Goal: Transaction & Acquisition: Purchase product/service

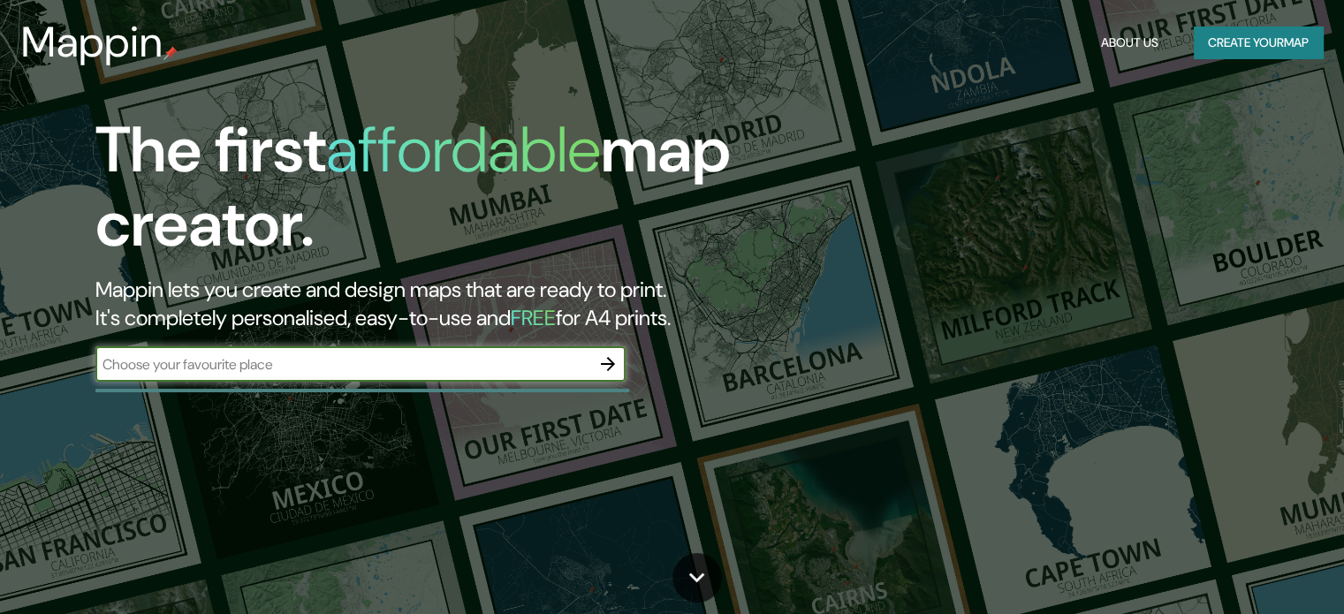
click at [367, 370] on input "text" at bounding box center [342, 364] width 495 height 20
click at [1279, 46] on button "Create your map" at bounding box center [1257, 42] width 129 height 33
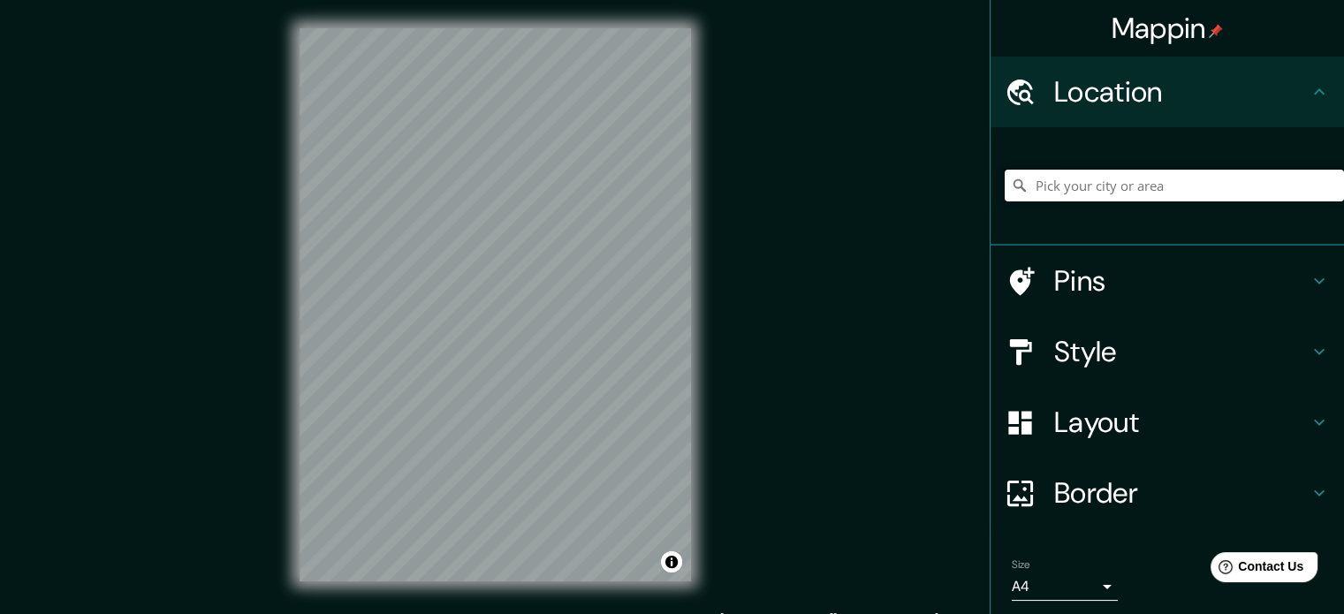
click at [1110, 189] on input "Pick your city or area" at bounding box center [1173, 186] width 339 height 32
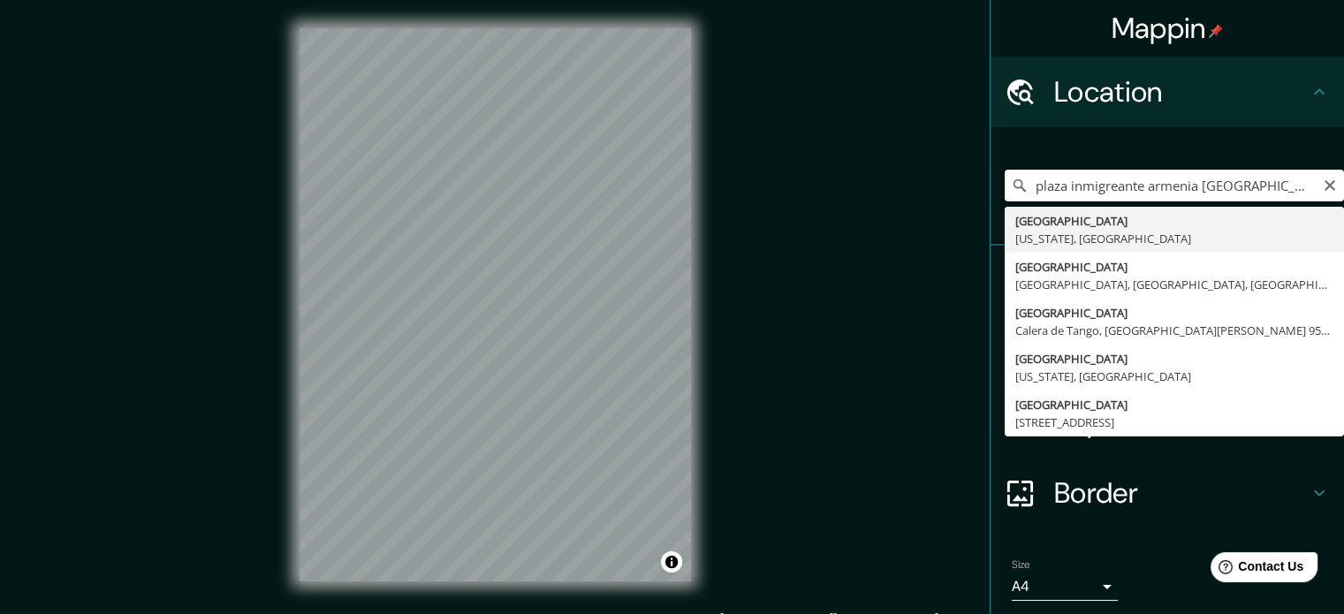
type input "[GEOGRAPHIC_DATA], [US_STATE], [GEOGRAPHIC_DATA]"
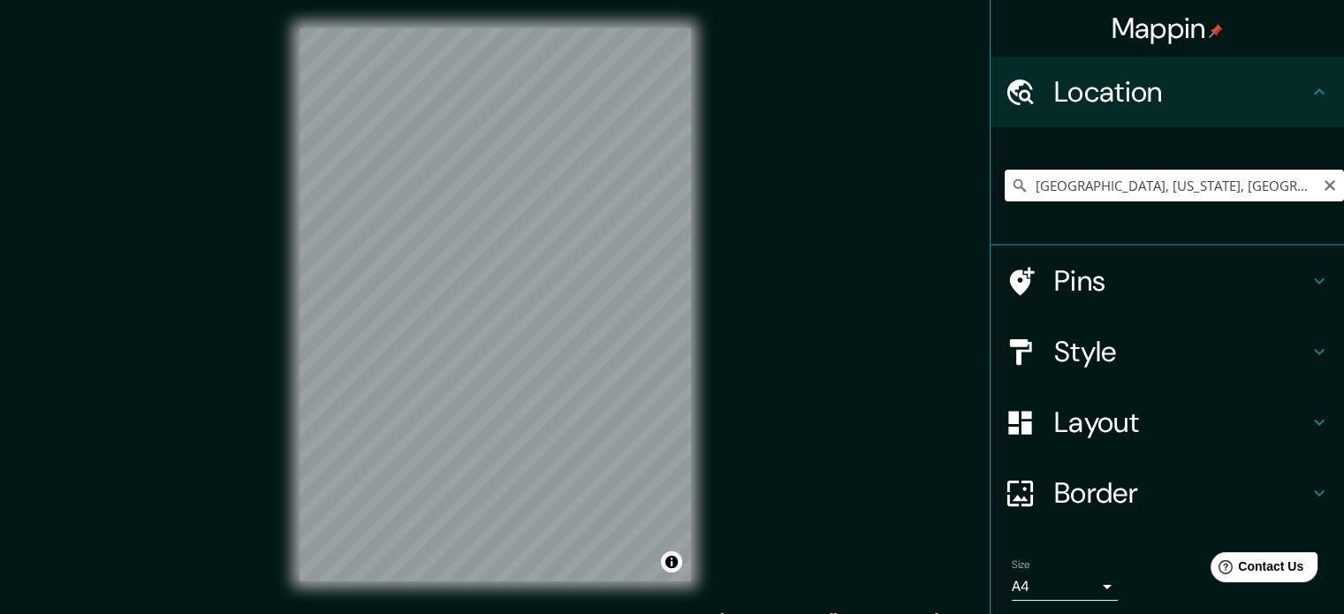
drag, startPoint x: 1252, startPoint y: 183, endPoint x: 998, endPoint y: 176, distance: 253.6
click at [1004, 176] on input "[GEOGRAPHIC_DATA], [US_STATE], [GEOGRAPHIC_DATA]" at bounding box center [1173, 186] width 339 height 32
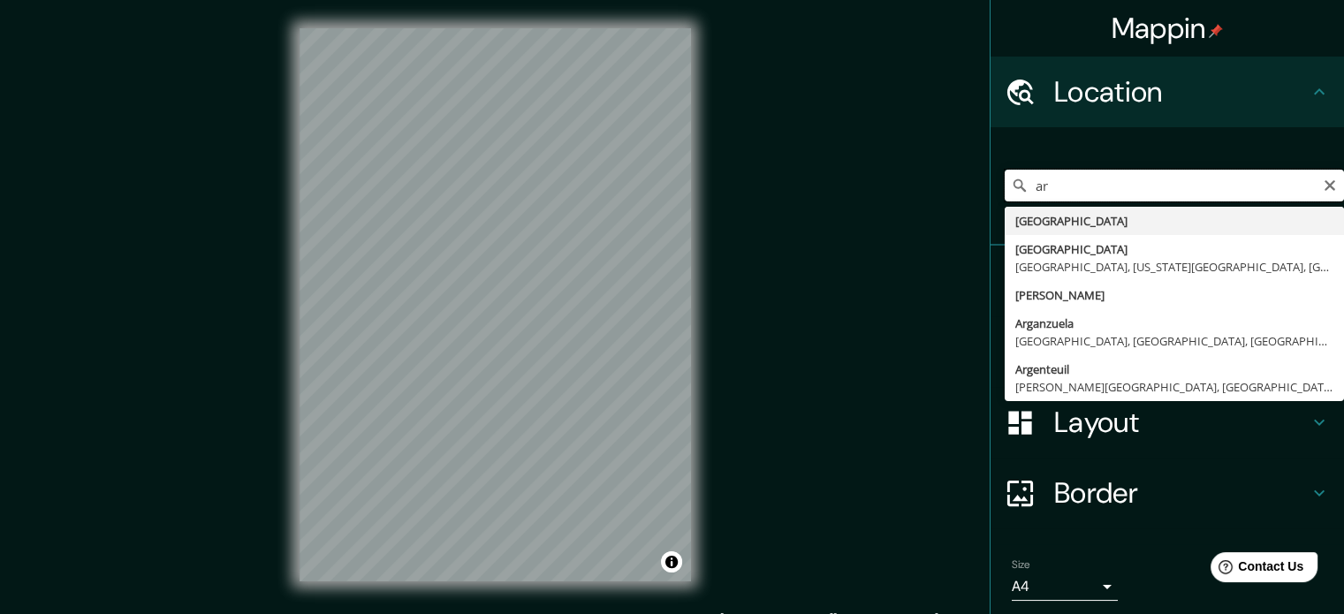
type input "a"
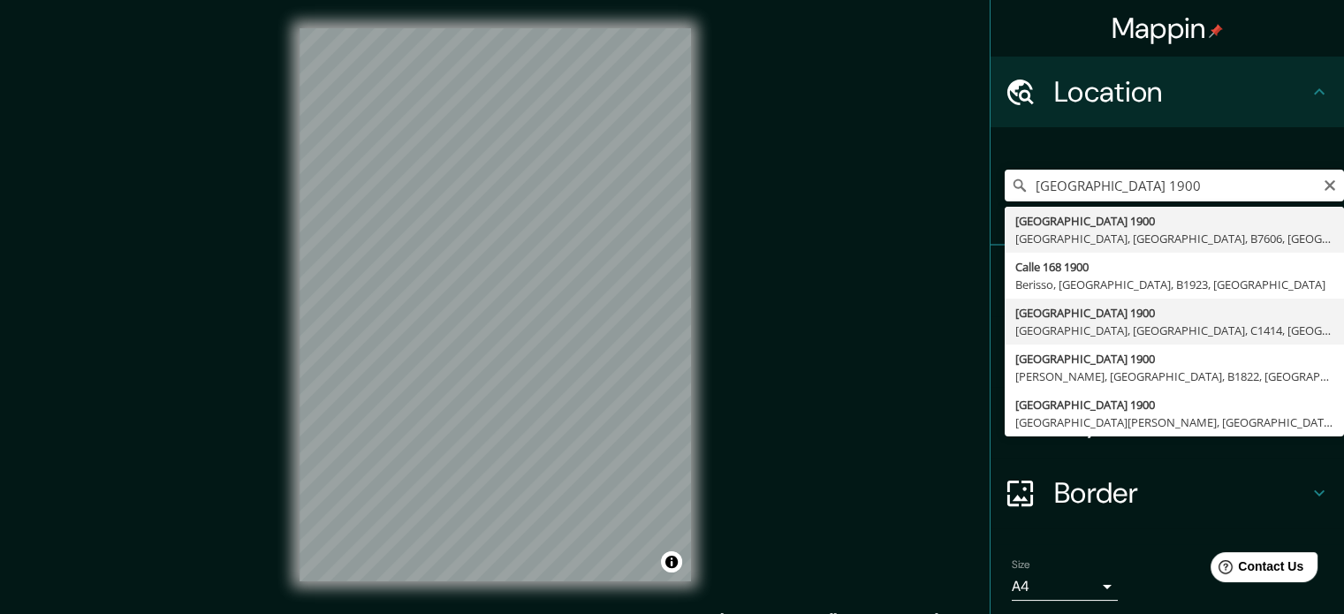
type input "[STREET_ADDRESS]"
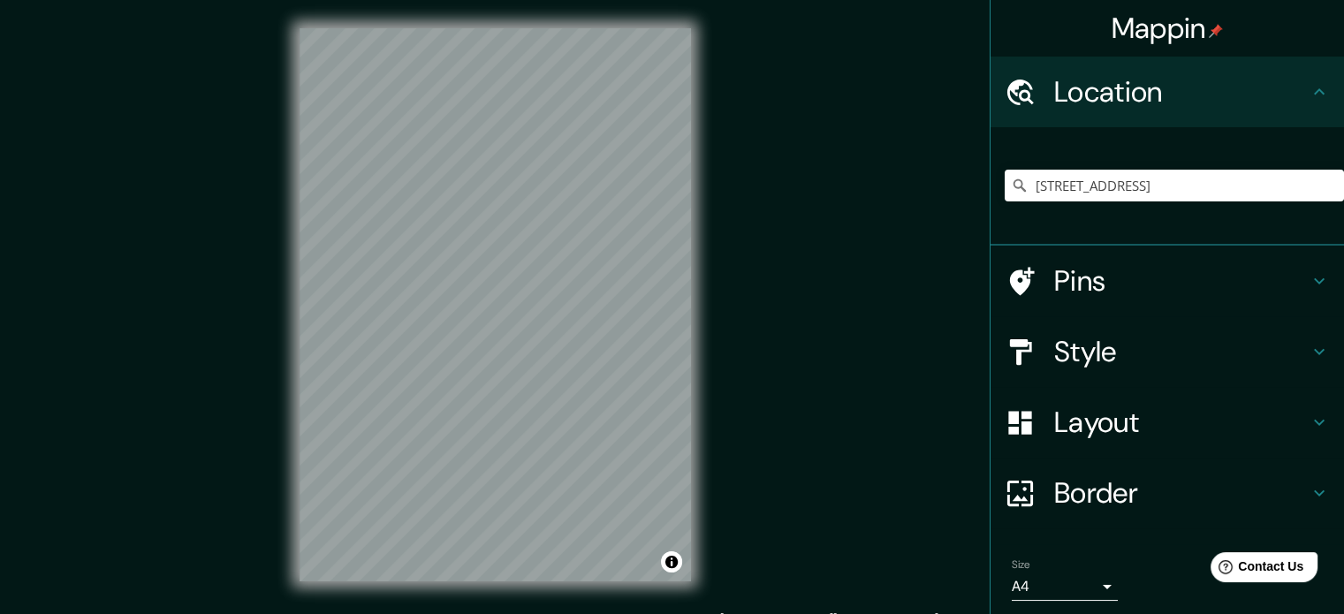
click at [1132, 427] on h4 "Layout" at bounding box center [1181, 422] width 254 height 35
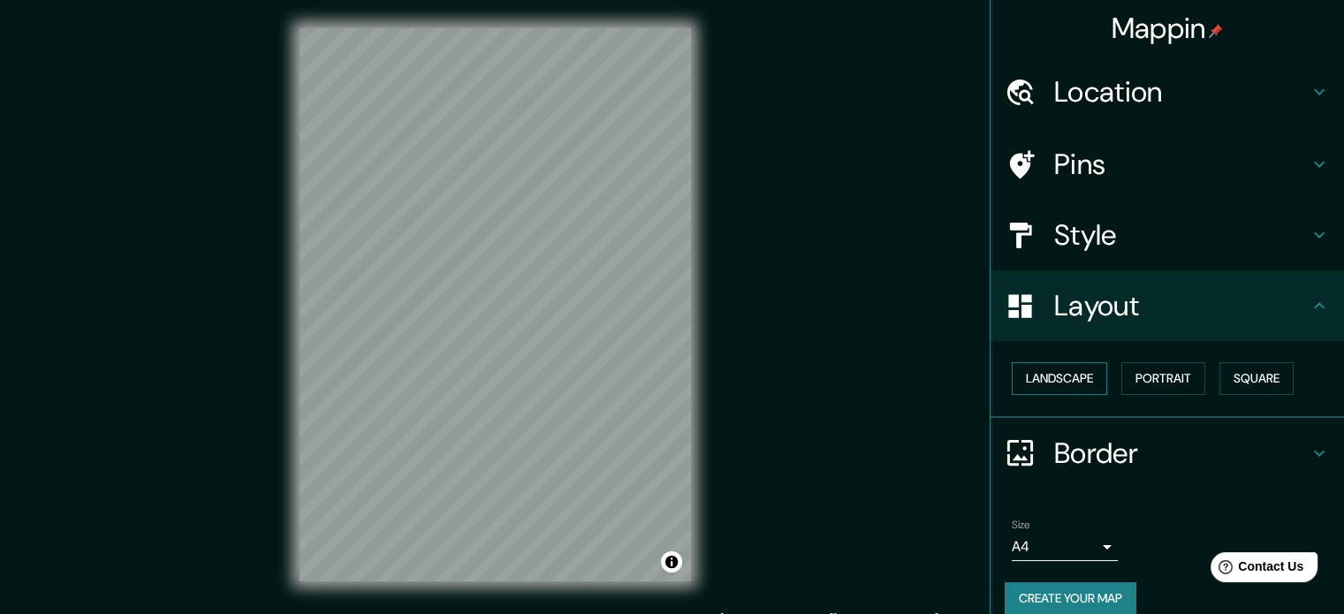
click at [1072, 381] on button "Landscape" at bounding box center [1058, 378] width 95 height 33
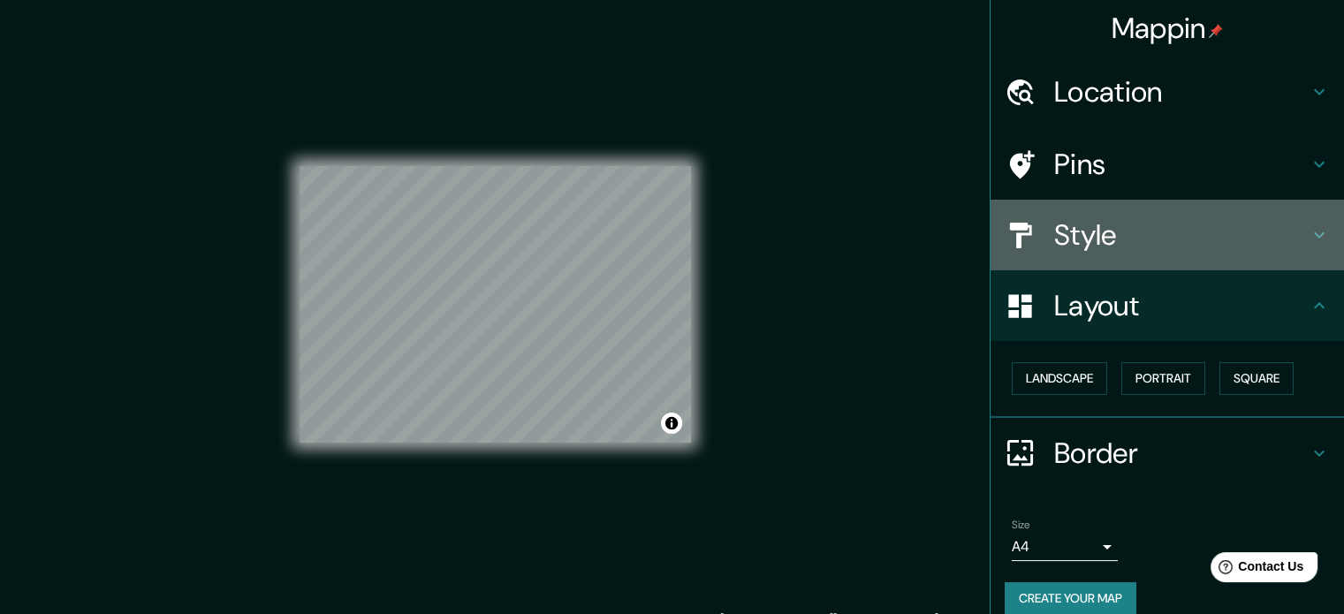
click at [1072, 238] on h4 "Style" at bounding box center [1181, 234] width 254 height 35
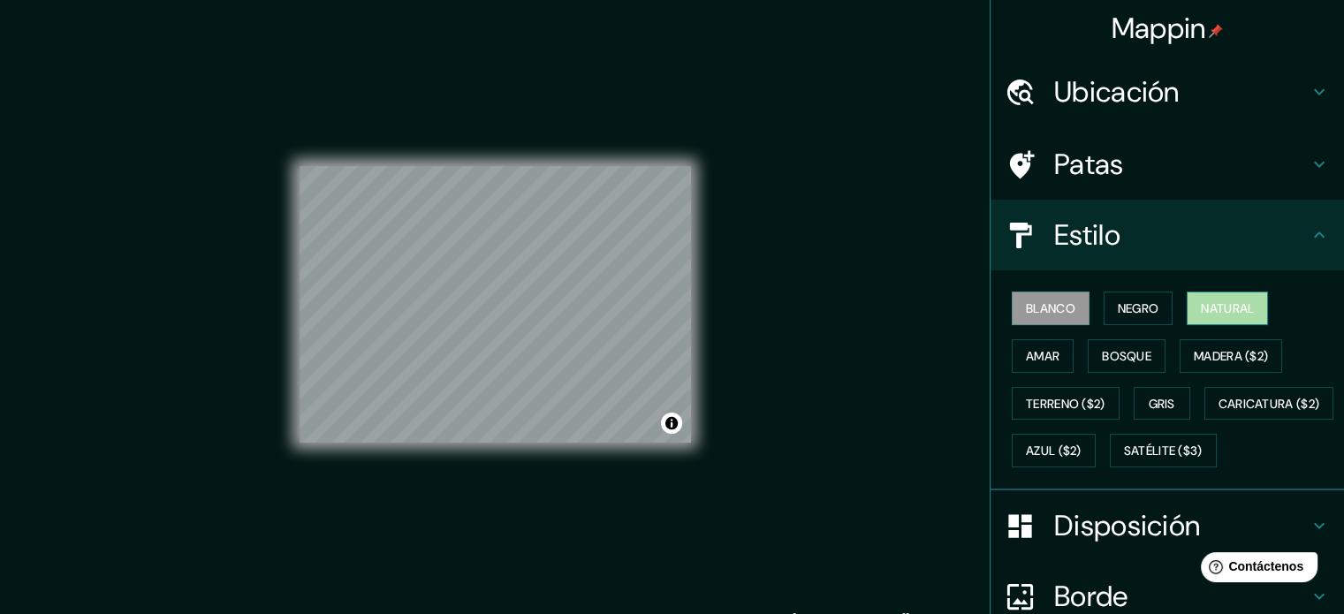
click at [1205, 302] on font "Natural" at bounding box center [1226, 308] width 53 height 16
